Goal: Find specific page/section: Find specific page/section

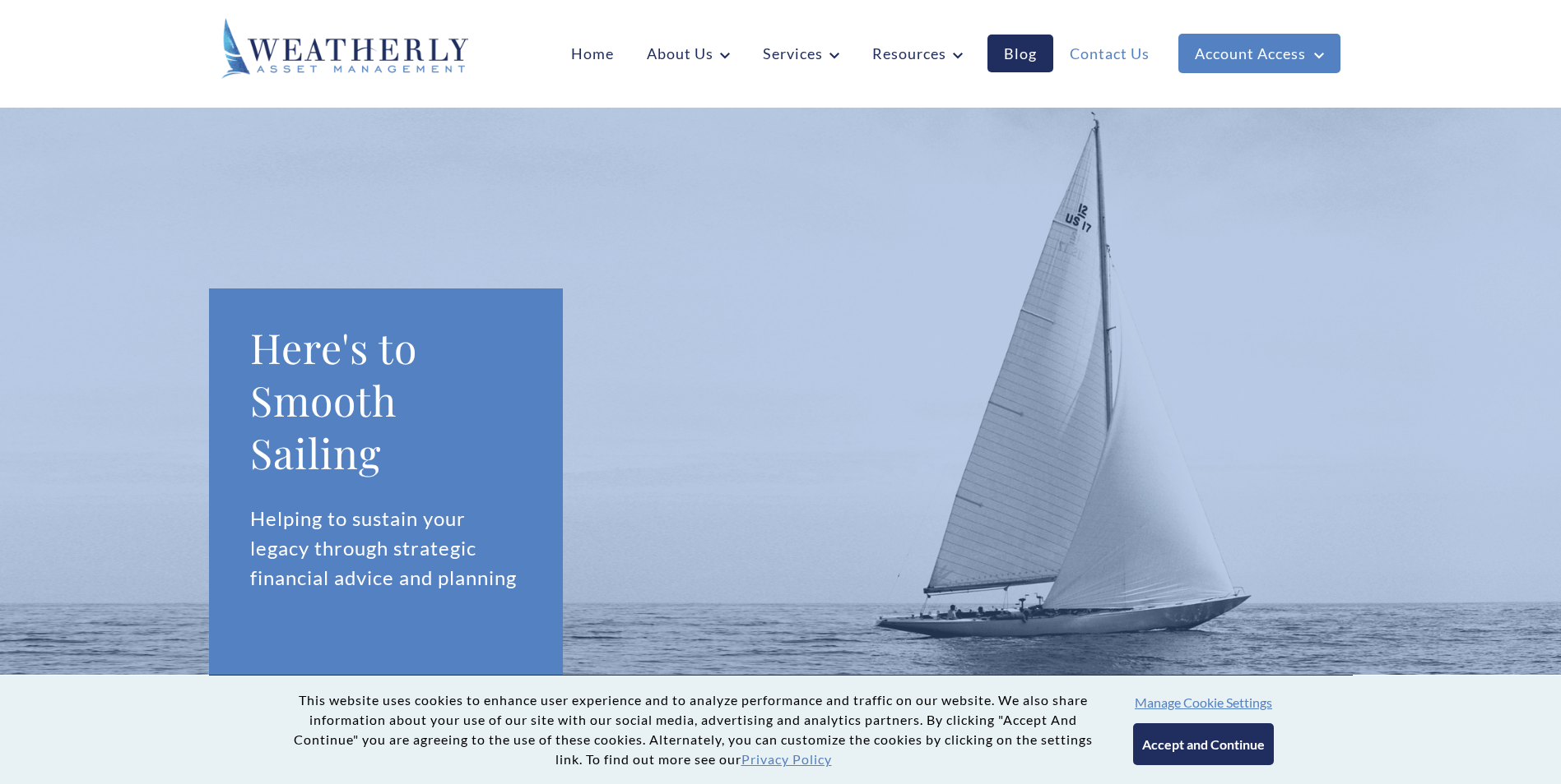
click at [1128, 64] on link "Contact Us" at bounding box center [1109, 54] width 112 height 38
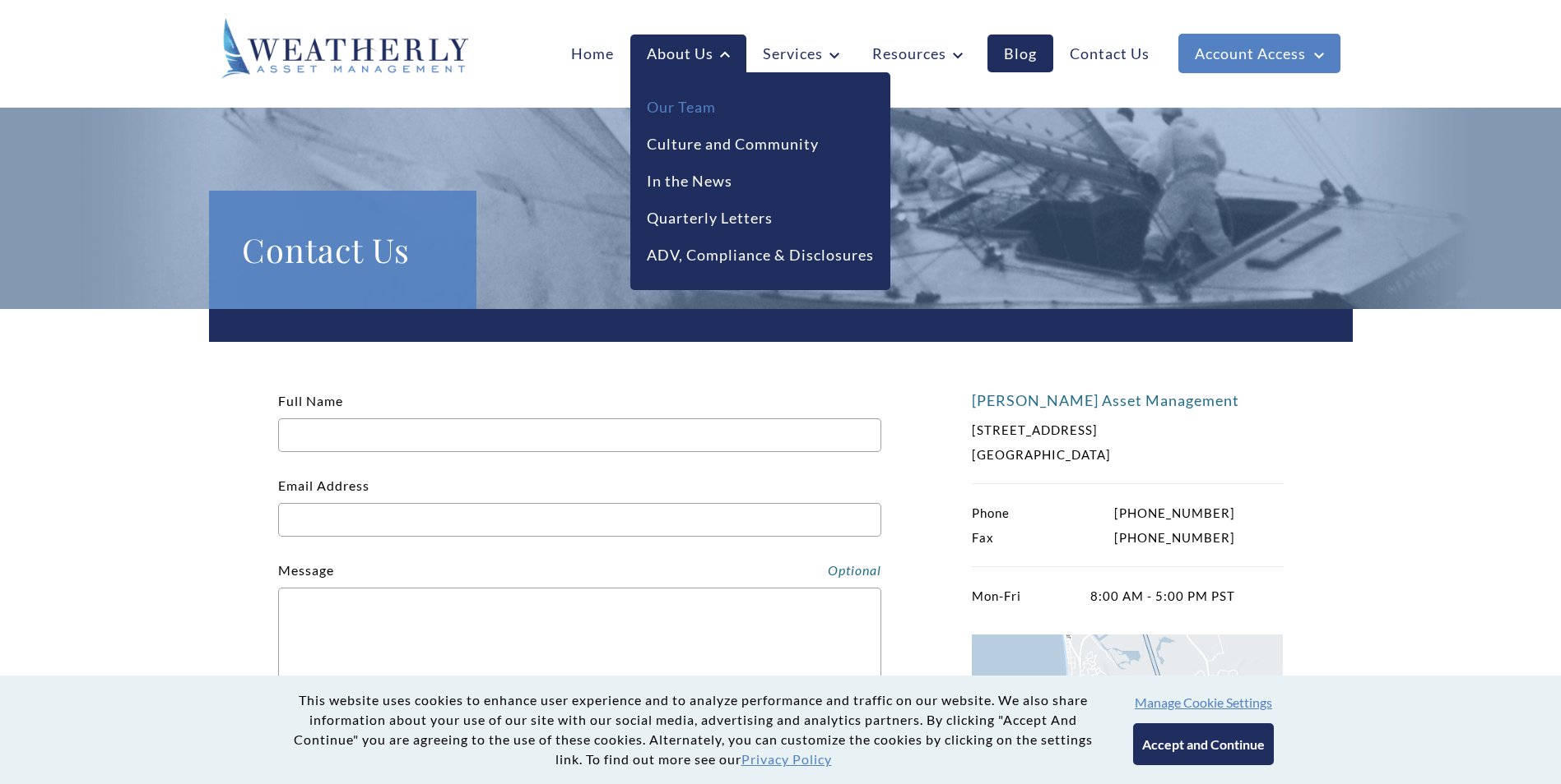
click at [687, 107] on link "Our Team" at bounding box center [681, 107] width 69 height 22
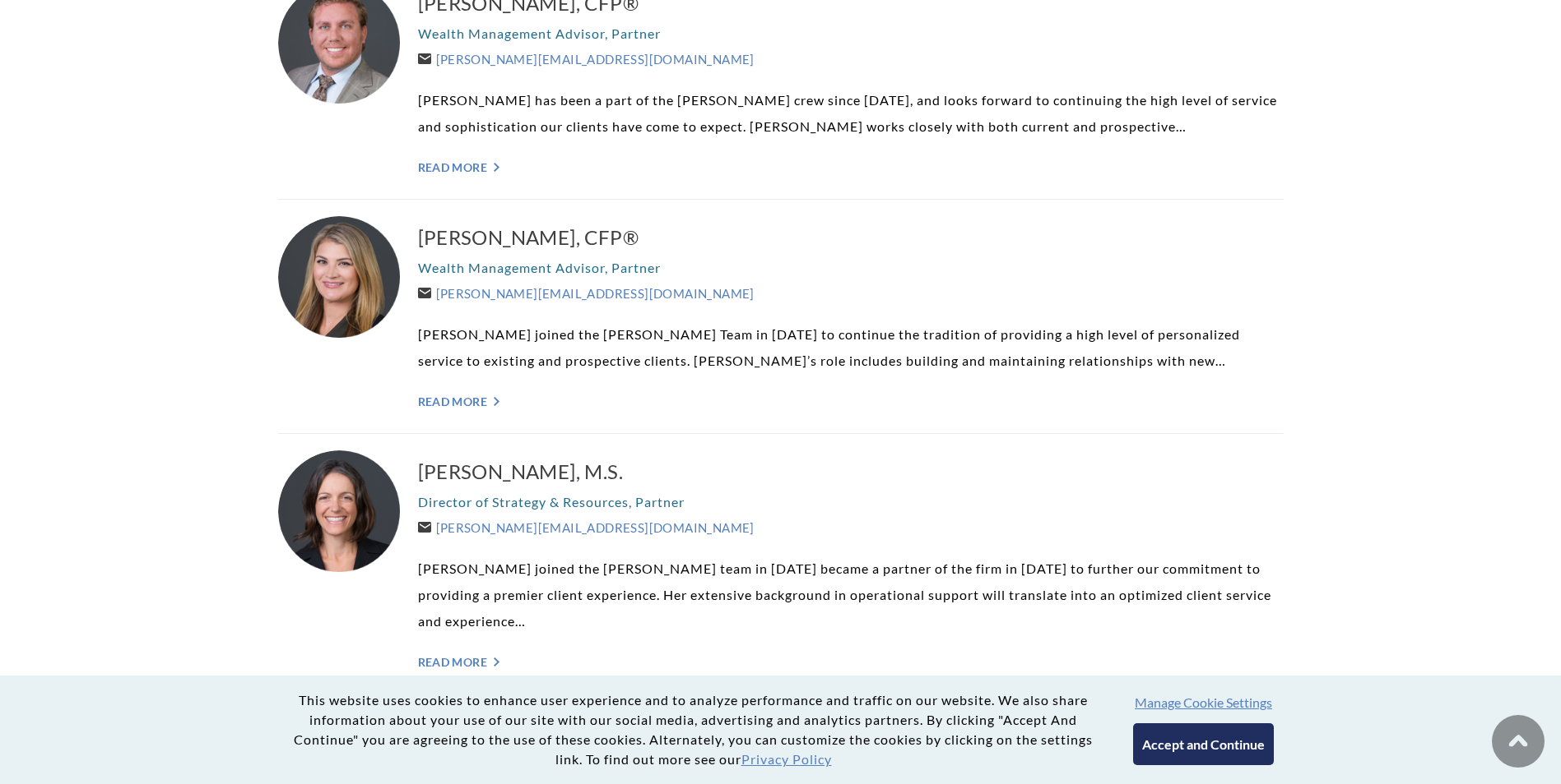
scroll to position [802, 0]
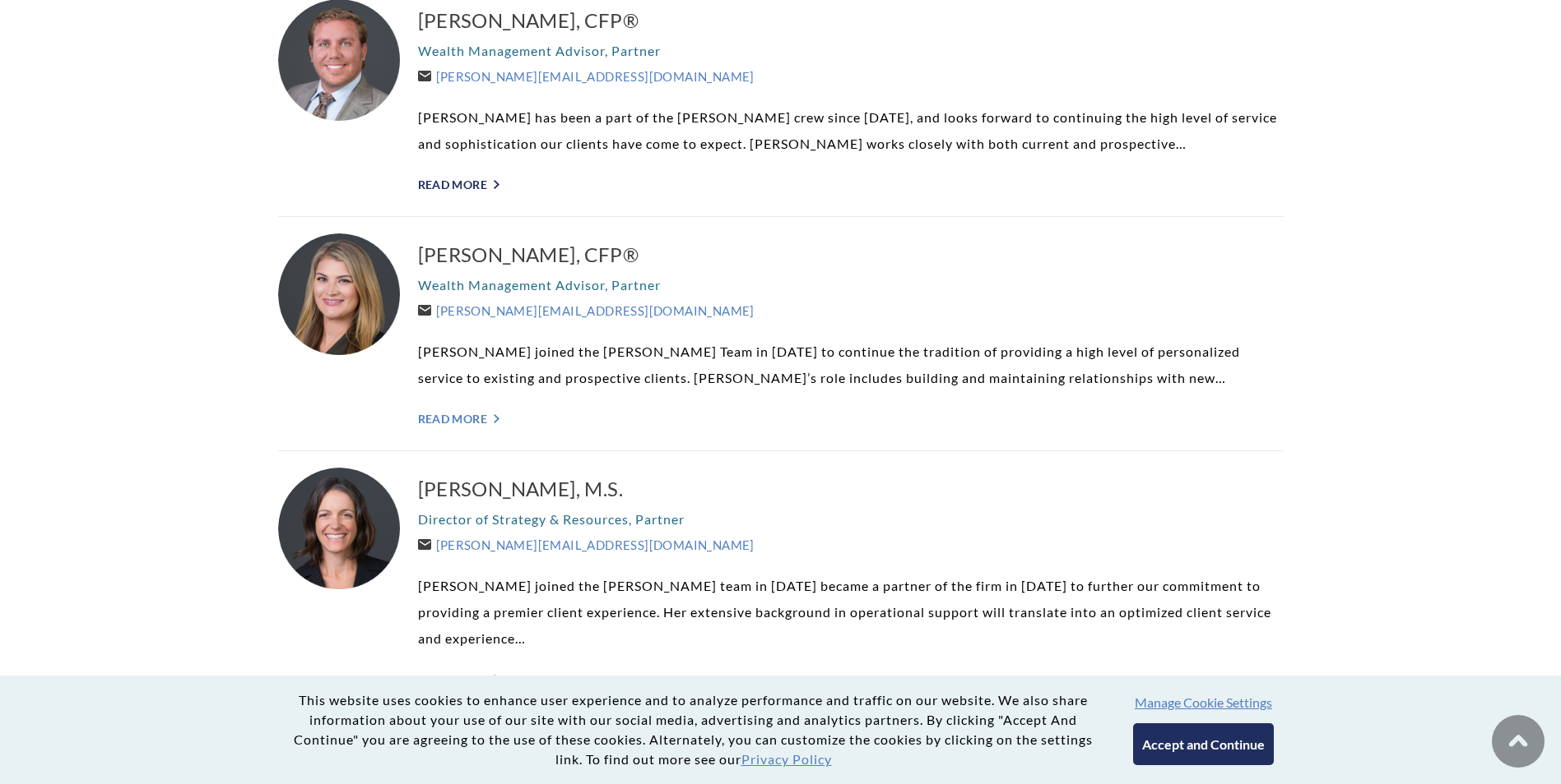
click at [480, 187] on link "Read More ">" at bounding box center [850, 184] width 865 height 14
